Goal: Task Accomplishment & Management: Use online tool/utility

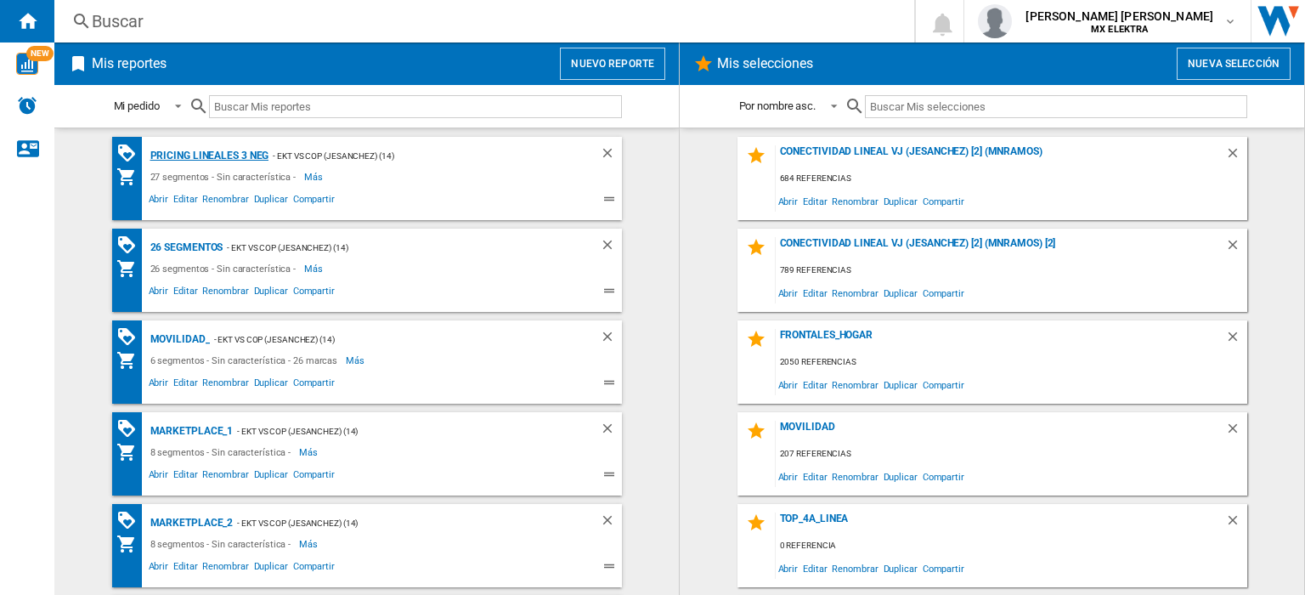
click at [204, 155] on div "Pricing lineales 3 neg" at bounding box center [207, 155] width 123 height 21
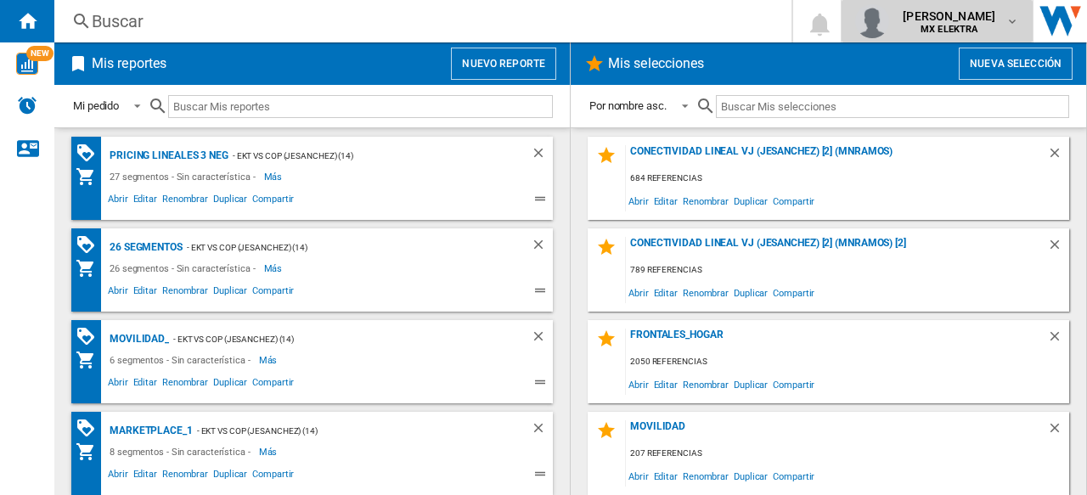
click at [935, 25] on b "MX ELEKTRA" at bounding box center [949, 29] width 57 height 11
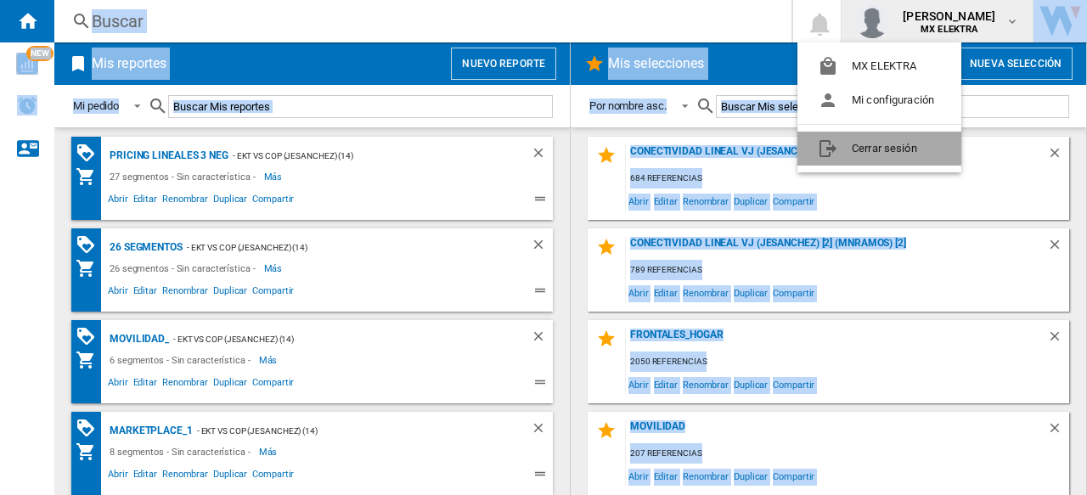
click at [848, 155] on button "Cerrar sesión" at bounding box center [880, 149] width 164 height 34
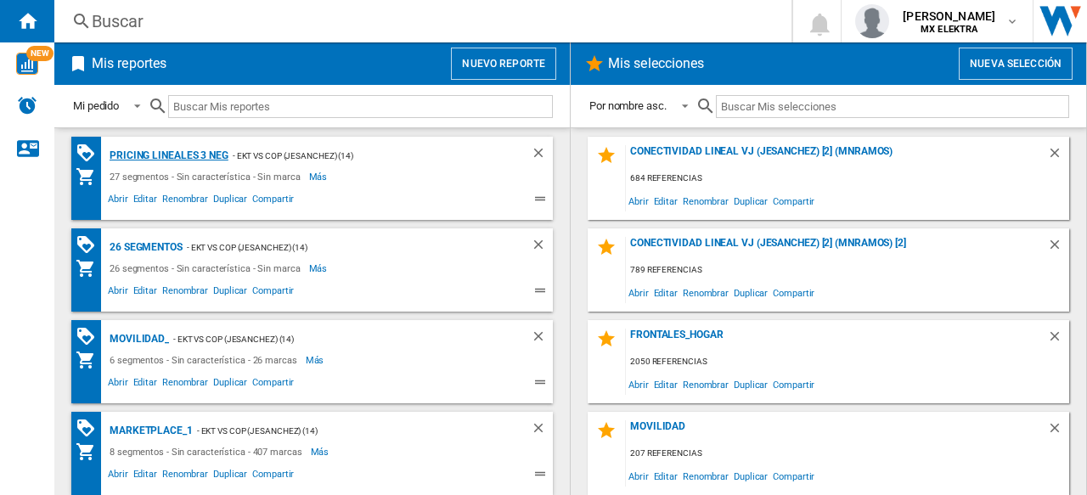
click at [167, 155] on div "Pricing lineales 3 neg" at bounding box center [166, 155] width 123 height 21
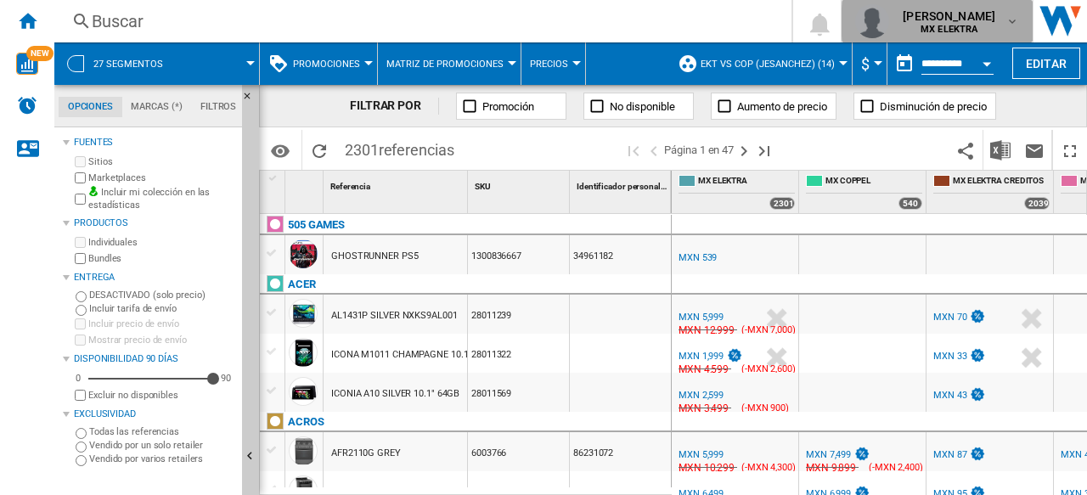
click at [1018, 22] on md-icon "button" at bounding box center [1013, 21] width 14 height 14
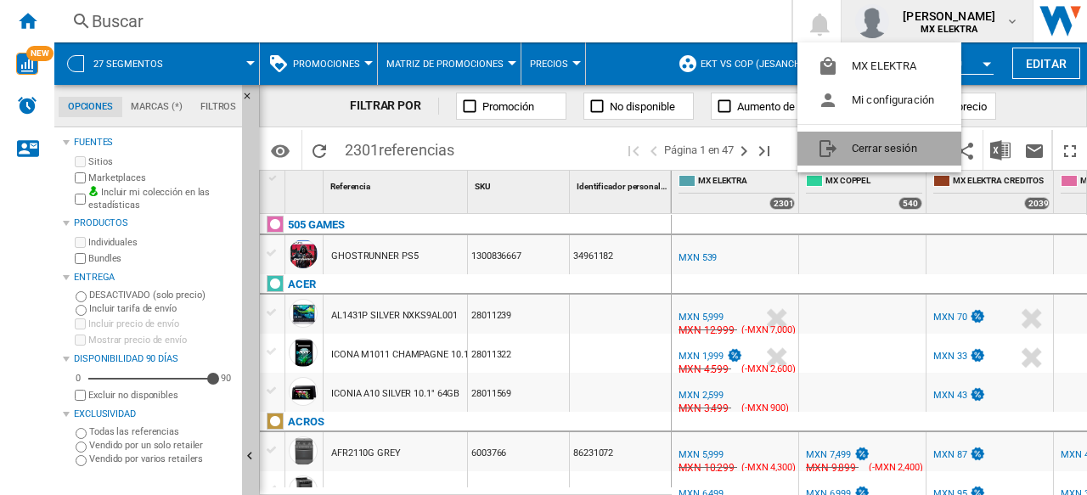
click at [891, 149] on button "Cerrar sesión" at bounding box center [880, 149] width 164 height 34
